Goal: Find specific page/section: Find specific page/section

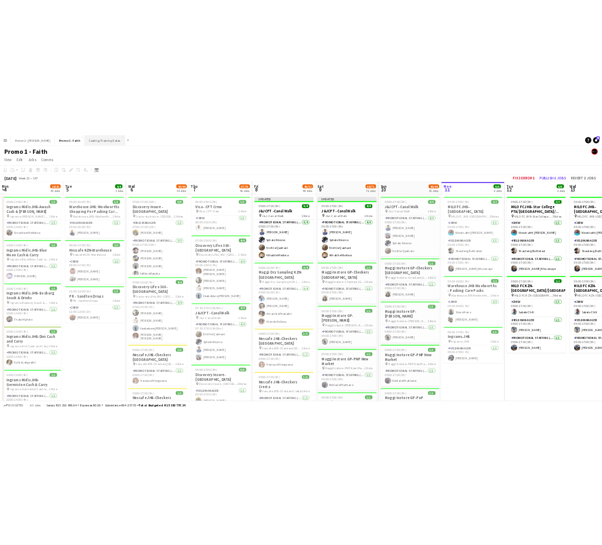
scroll to position [0, 250]
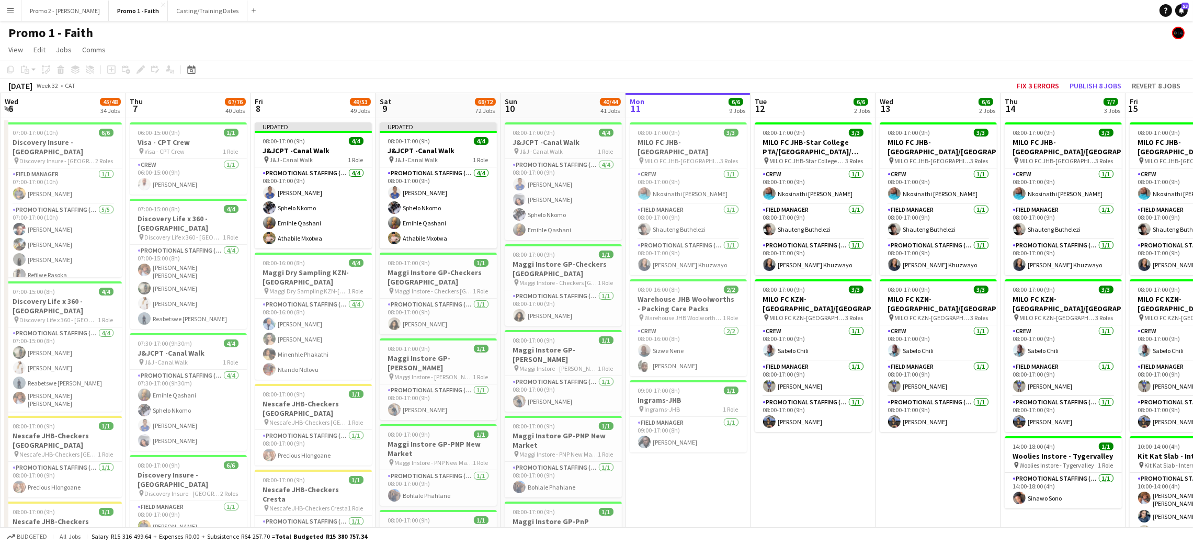
click at [18, 12] on button "Menu" at bounding box center [10, 10] width 21 height 21
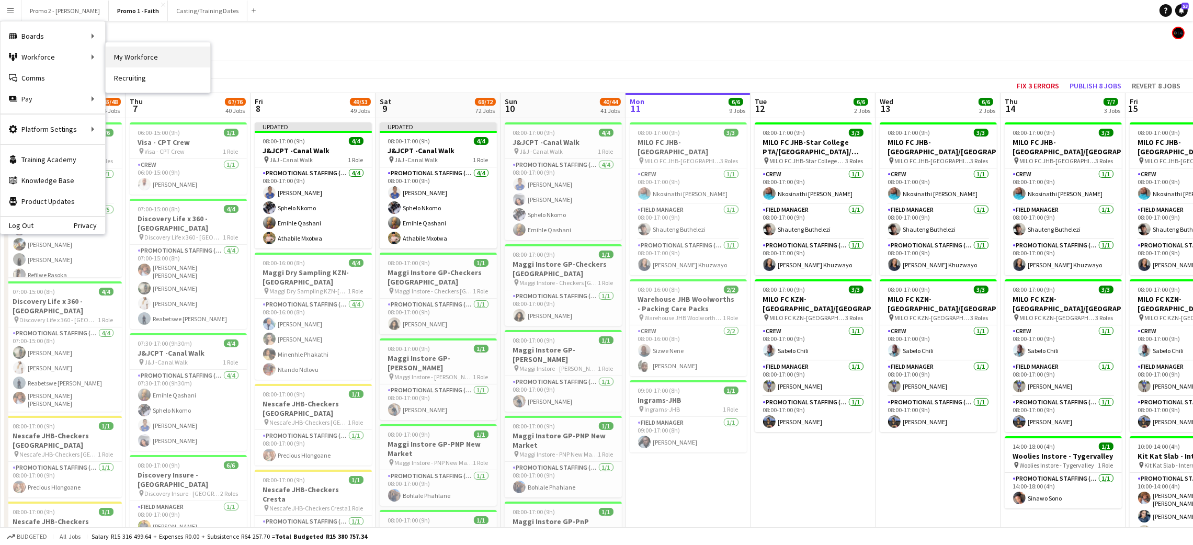
click at [114, 61] on link "My Workforce" at bounding box center [158, 57] width 105 height 21
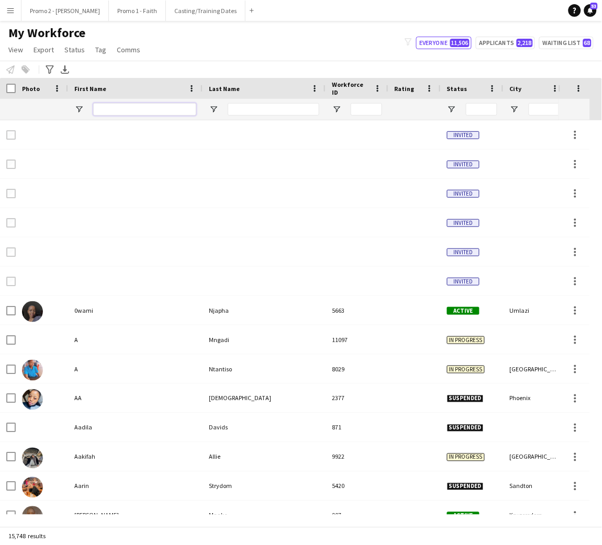
click at [140, 109] on input "First Name Filter Input" at bounding box center [144, 109] width 103 height 13
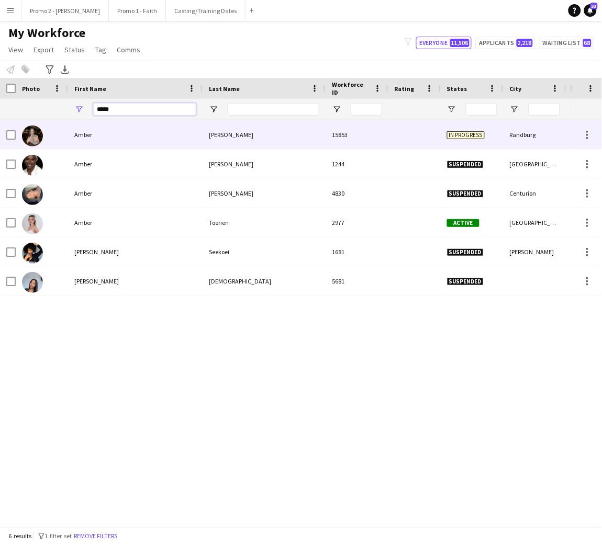
type input "*****"
click at [216, 138] on div "[PERSON_NAME]" at bounding box center [263, 134] width 123 height 29
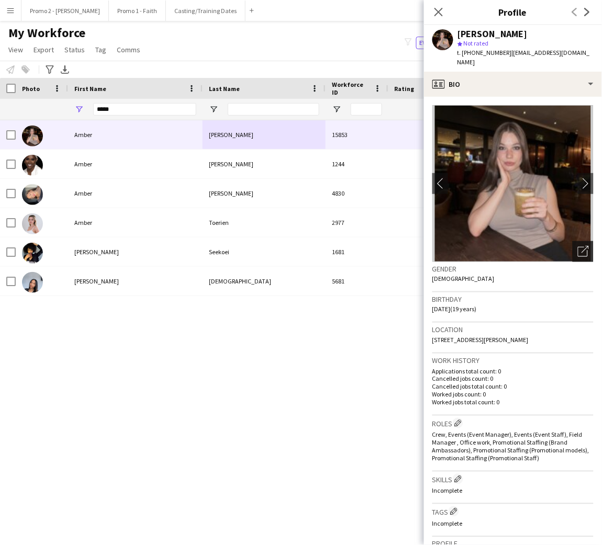
click at [577, 244] on div "Open photos pop-in" at bounding box center [582, 251] width 21 height 21
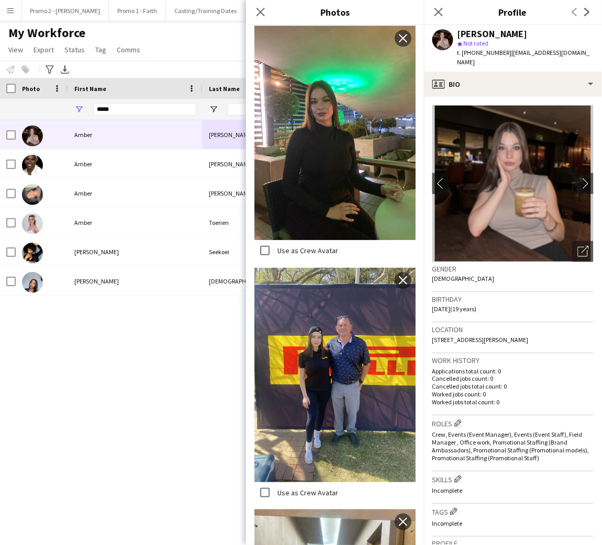
scroll to position [475, 0]
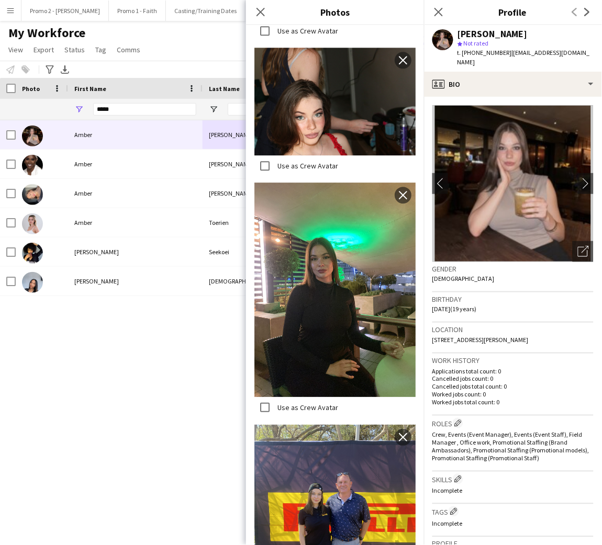
click at [268, 12] on div "Close pop-in" at bounding box center [260, 12] width 29 height 24
click at [263, 14] on app-icon "Close pop-in" at bounding box center [260, 12] width 15 height 15
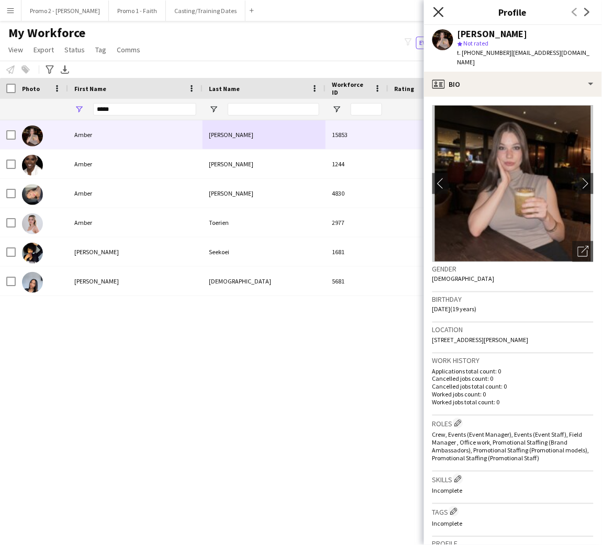
click at [442, 14] on icon "Close pop-in" at bounding box center [438, 12] width 10 height 10
